Goal: Task Accomplishment & Management: Manage account settings

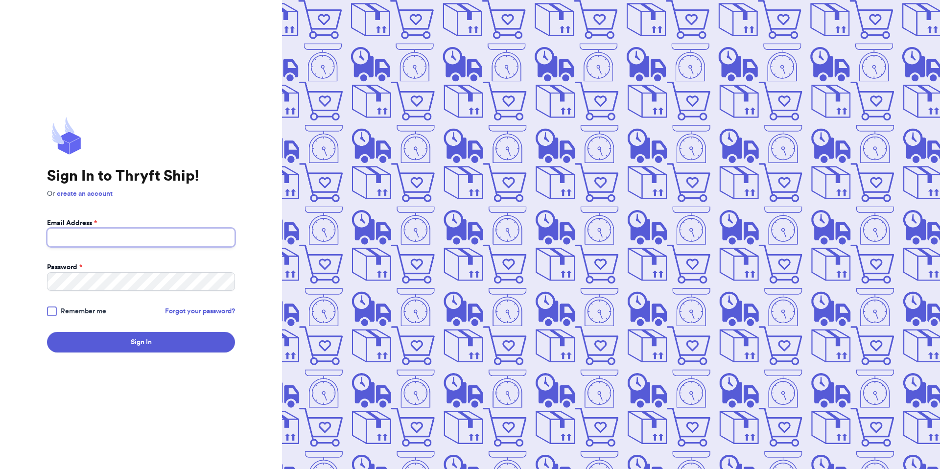
drag, startPoint x: 154, startPoint y: 233, endPoint x: 163, endPoint y: 234, distance: 9.3
click at [154, 233] on input "Email Address *" at bounding box center [141, 237] width 188 height 19
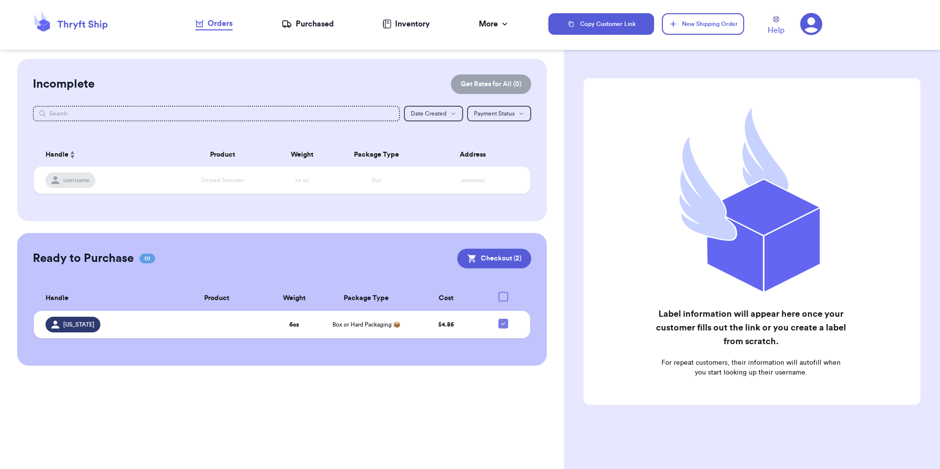
click at [813, 26] on icon at bounding box center [811, 24] width 22 height 22
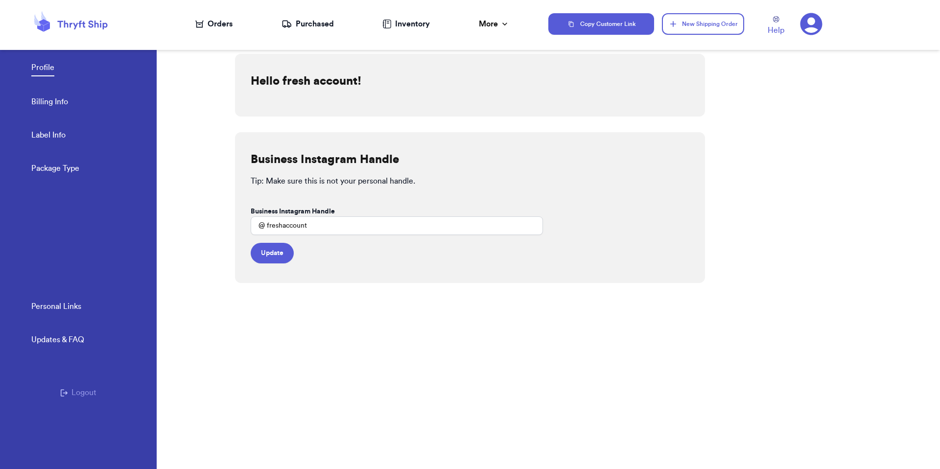
click at [71, 395] on button "Logout" at bounding box center [78, 393] width 36 height 12
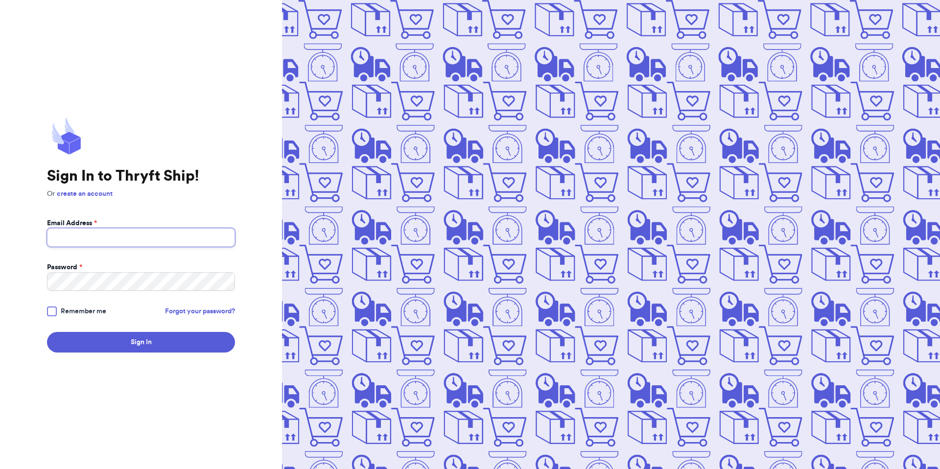
click at [101, 240] on input "Email Address *" at bounding box center [141, 237] width 188 height 19
click at [0, 468] on com-1password-button at bounding box center [0, 469] width 0 height 0
type input "valeria+1@thryftship.com"
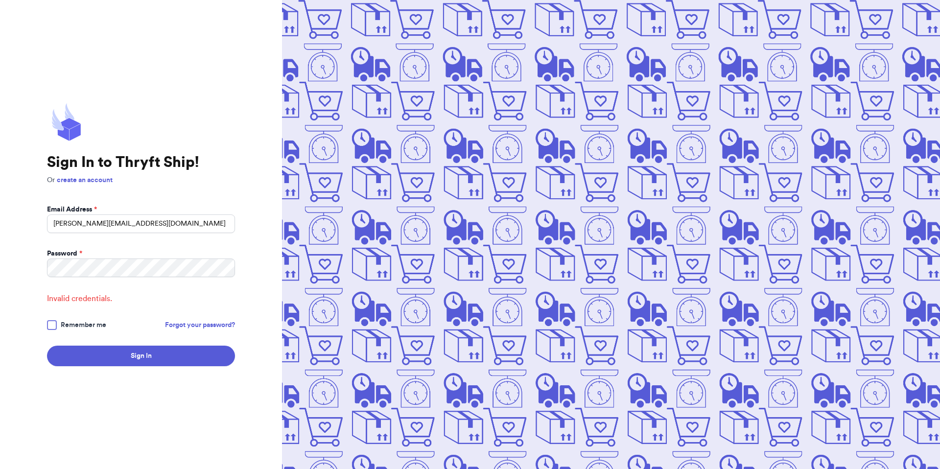
click at [163, 211] on div "Email Address *" at bounding box center [141, 210] width 188 height 10
click at [159, 228] on input "valeria+1@thryftship.com" at bounding box center [141, 223] width 188 height 19
type input "Valeria@thryftship.com"
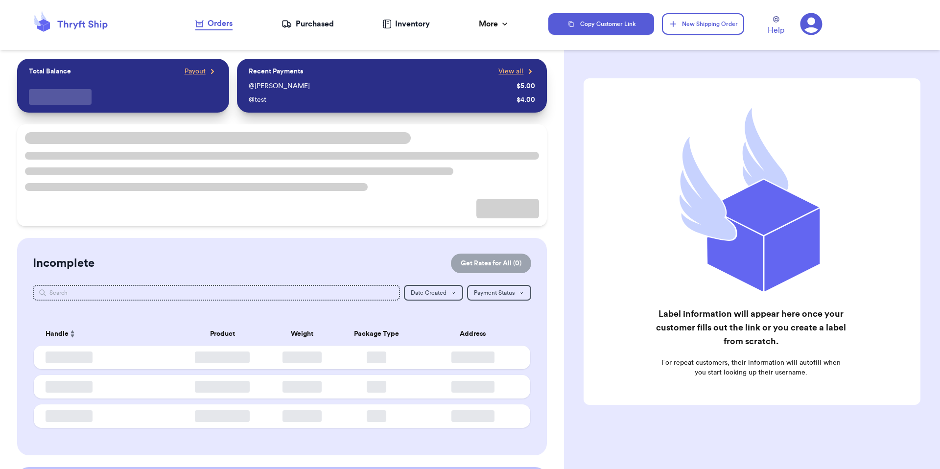
checkbox input "false"
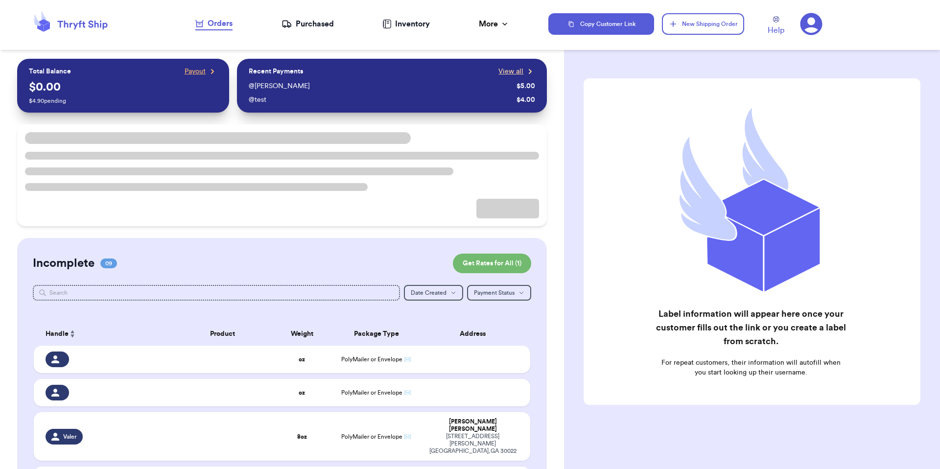
click at [507, 74] on span "View all" at bounding box center [510, 72] width 25 height 10
